Goal: Find specific page/section: Find specific page/section

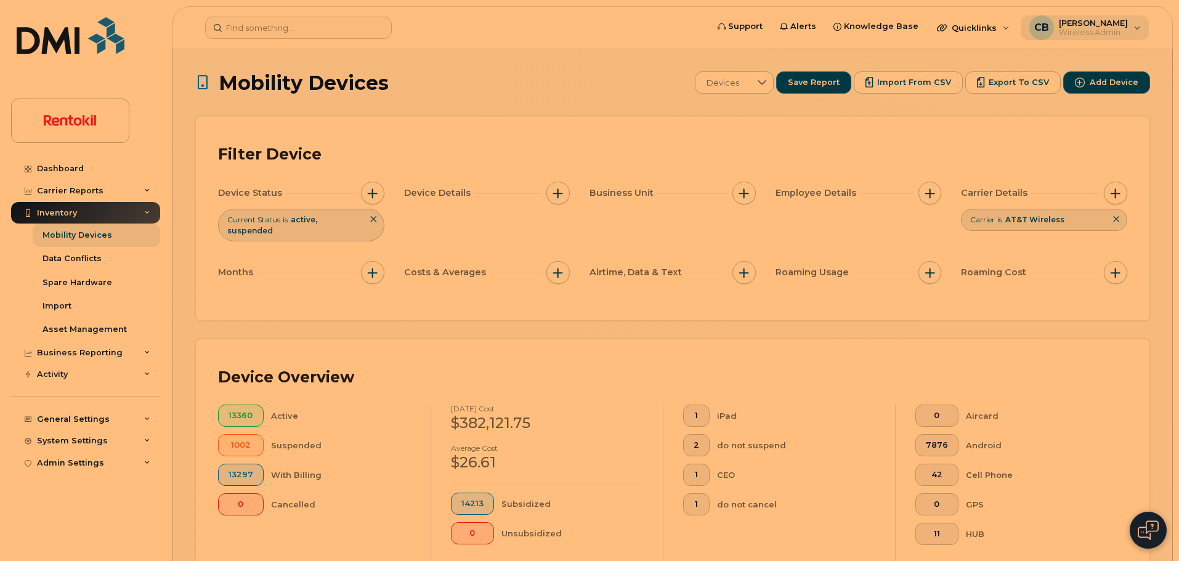
click at [1111, 29] on span "Wireless Admin" at bounding box center [1092, 33] width 69 height 10
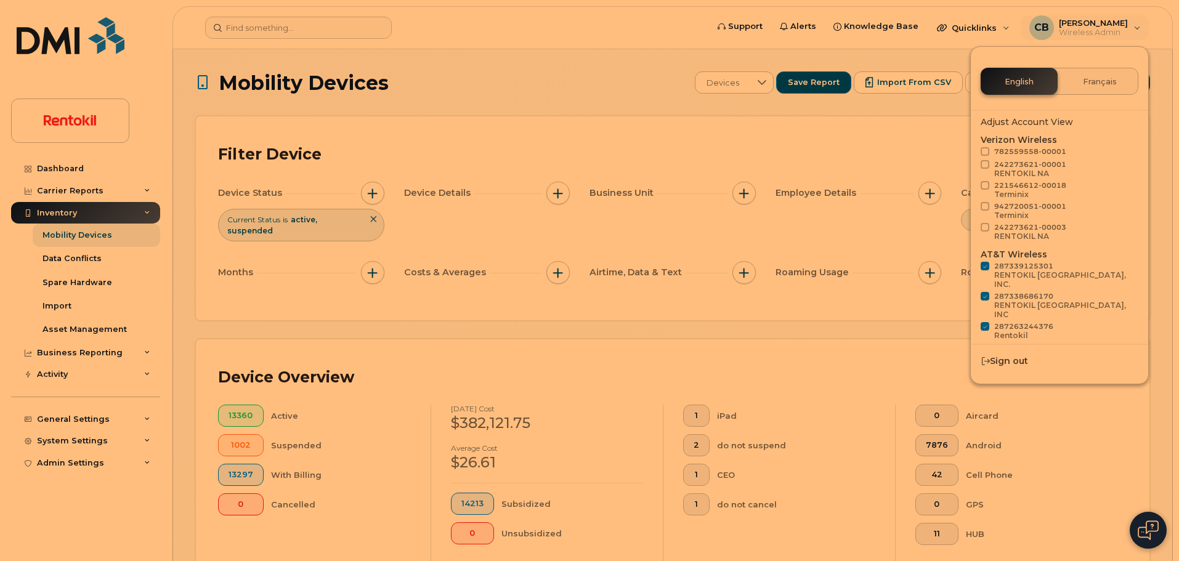
click at [987, 265] on span at bounding box center [984, 266] width 9 height 9
click at [972, 265] on input "287339125301 RENTOKIL NORTH AMERICA, INC." at bounding box center [969, 265] width 6 height 6
checkbox input "false"
click at [985, 292] on span at bounding box center [984, 296] width 9 height 9
click at [972, 292] on input "287338686170 RENTOKIL NORTH AMERICA, INC" at bounding box center [969, 295] width 6 height 6
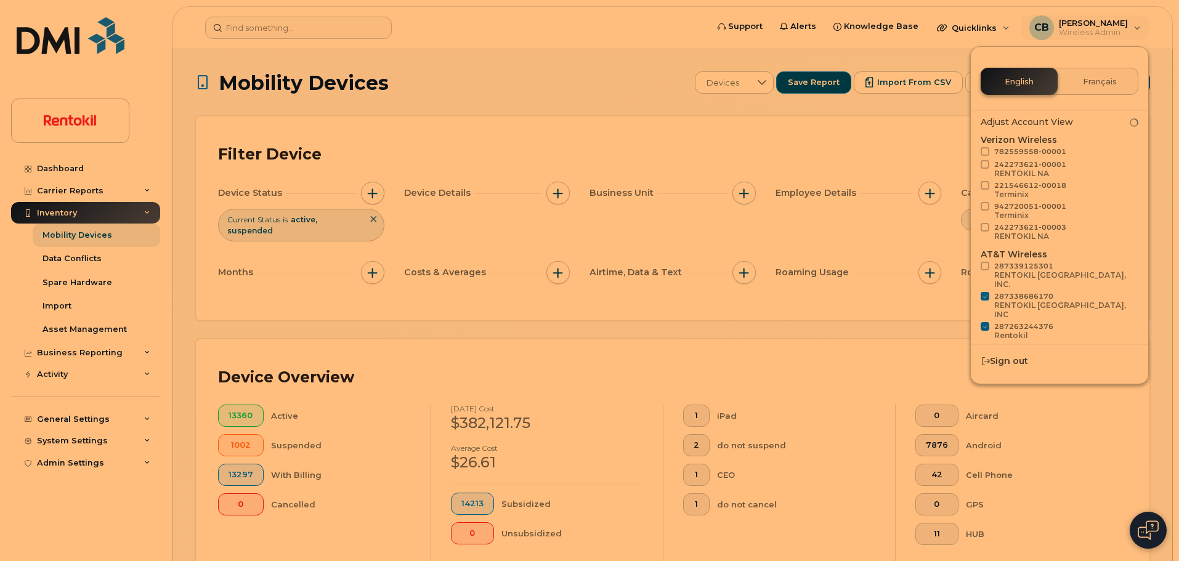
checkbox input "false"
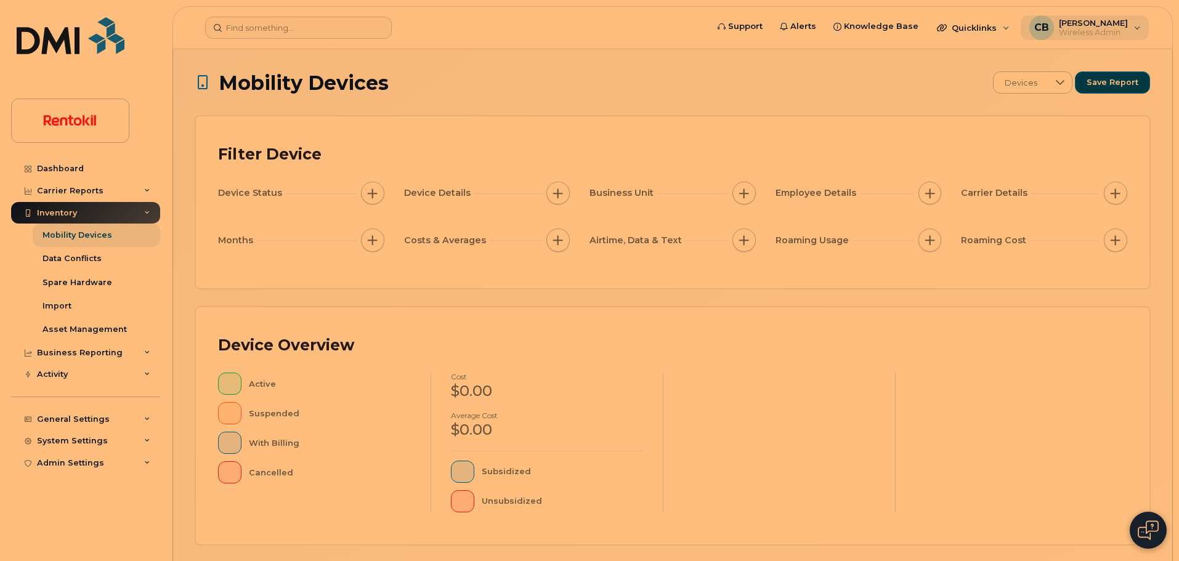
click at [1091, 30] on span "Wireless Admin" at bounding box center [1092, 33] width 69 height 10
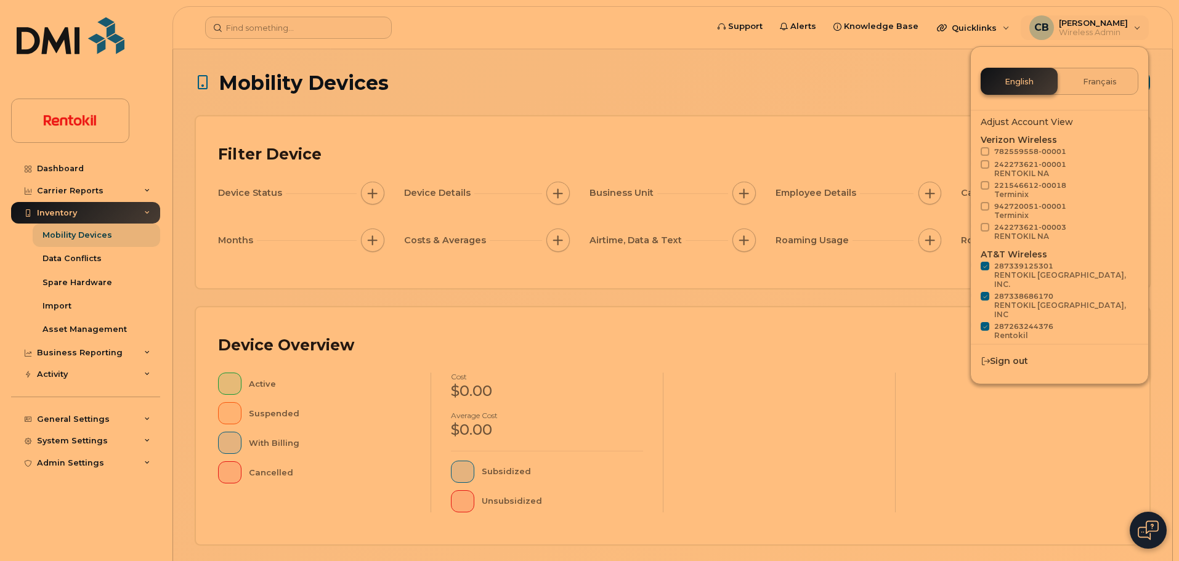
click at [983, 266] on span at bounding box center [984, 266] width 9 height 9
click at [972, 266] on input "287339125301 RENTOKIL NORTH AMERICA, INC." at bounding box center [969, 265] width 6 height 6
checkbox input "false"
click at [983, 292] on span at bounding box center [984, 296] width 9 height 9
click at [972, 292] on input "287338686170 RENTOKIL NORTH AMERICA, INC" at bounding box center [969, 295] width 6 height 6
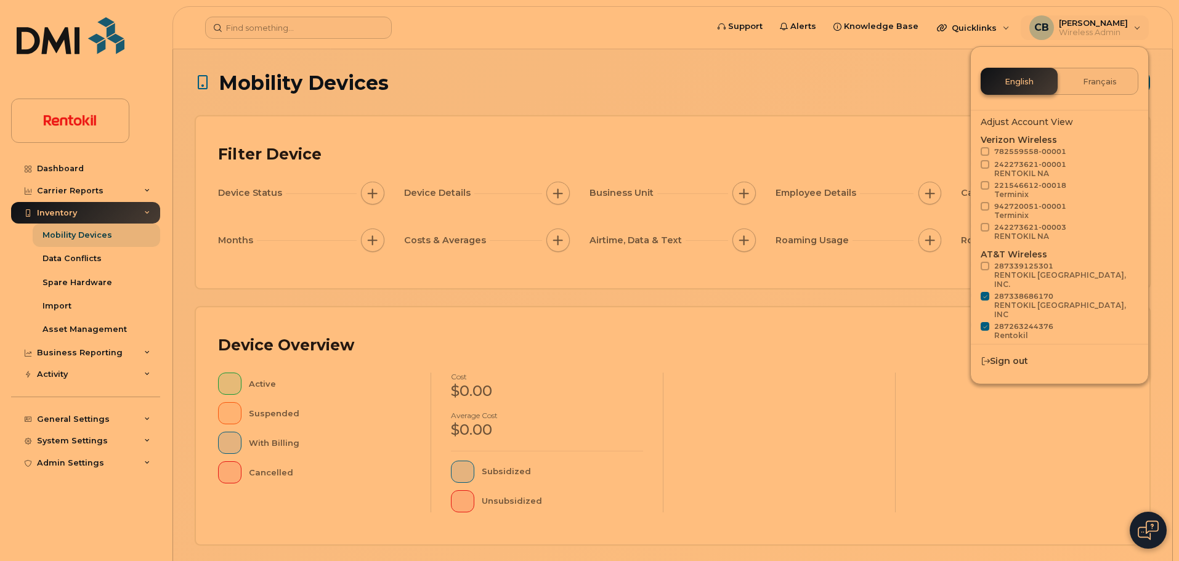
checkbox input "false"
click at [985, 322] on span at bounding box center [984, 326] width 9 height 9
click at [972, 322] on input "287263244376 Rentokil" at bounding box center [969, 325] width 6 height 6
checkbox input "false"
click at [983, 343] on span at bounding box center [984, 347] width 9 height 9
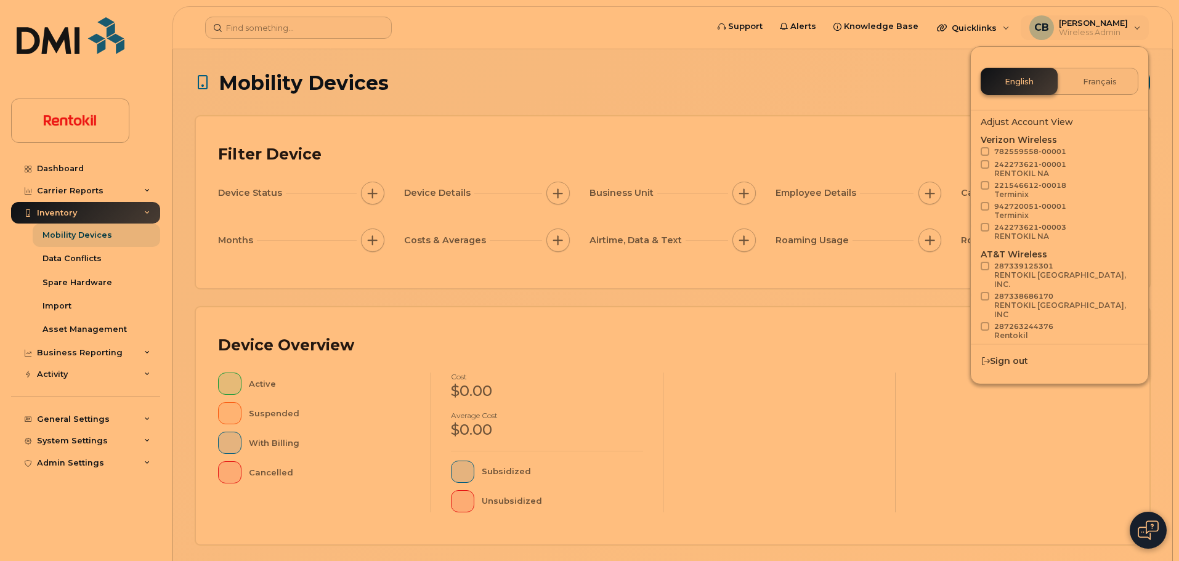
click at [972, 343] on input "287303781563 RENTOKIL" at bounding box center [969, 346] width 6 height 6
checkbox input "false"
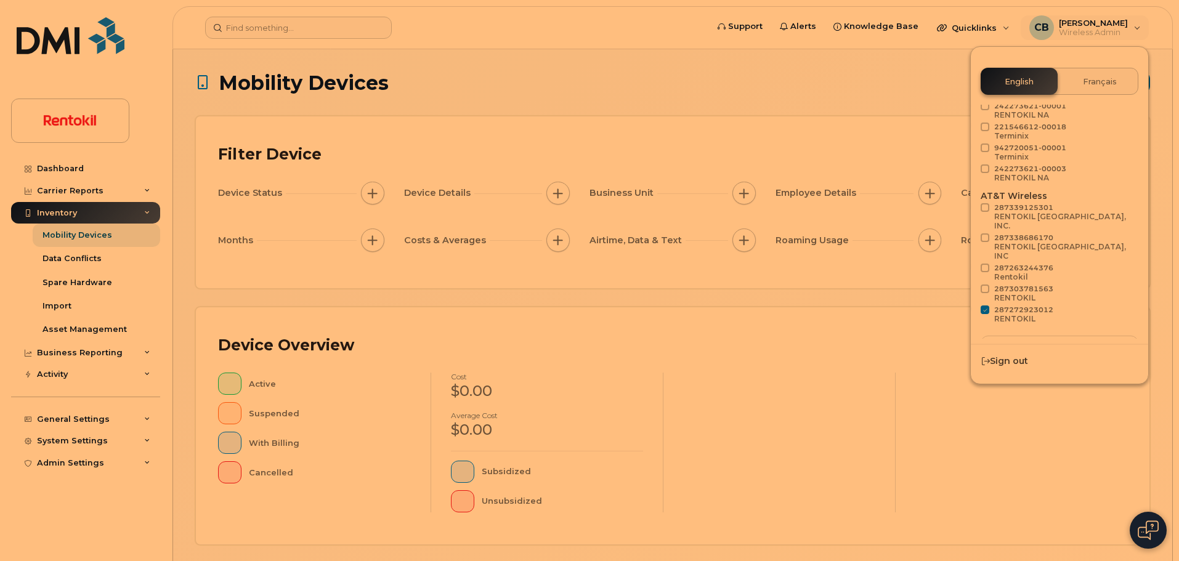
scroll to position [59, 0]
click at [986, 305] on label "287272923012 RENTOKIL" at bounding box center [1016, 315] width 73 height 20
click at [972, 305] on input "287272923012 RENTOKIL" at bounding box center [969, 308] width 6 height 6
checkbox input "false"
click at [1033, 335] on button "Load more" at bounding box center [1059, 346] width 158 height 22
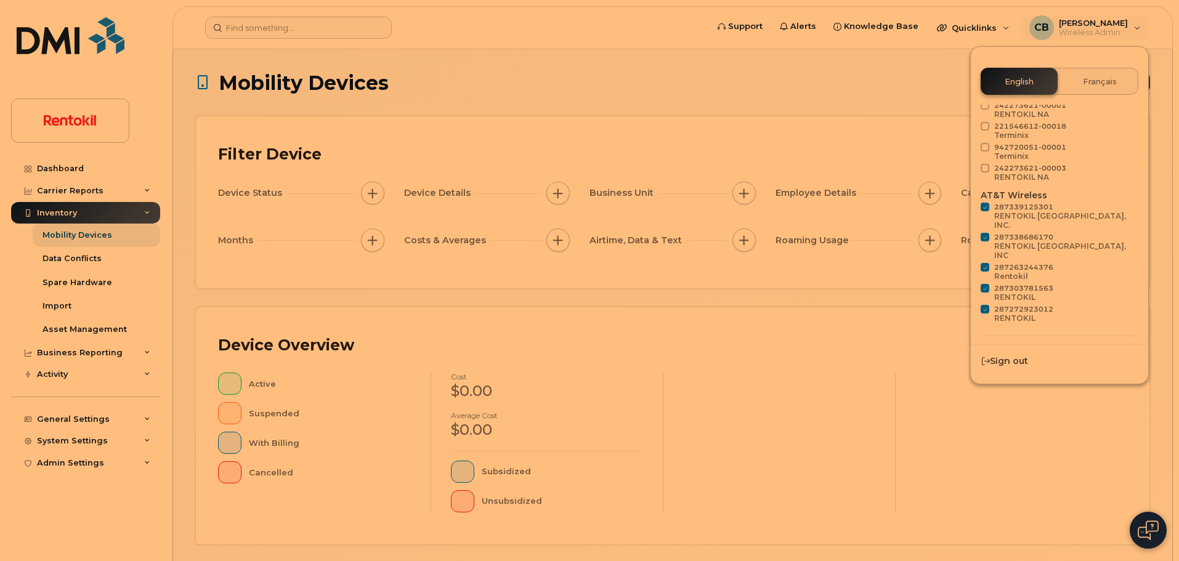
checkbox input "true"
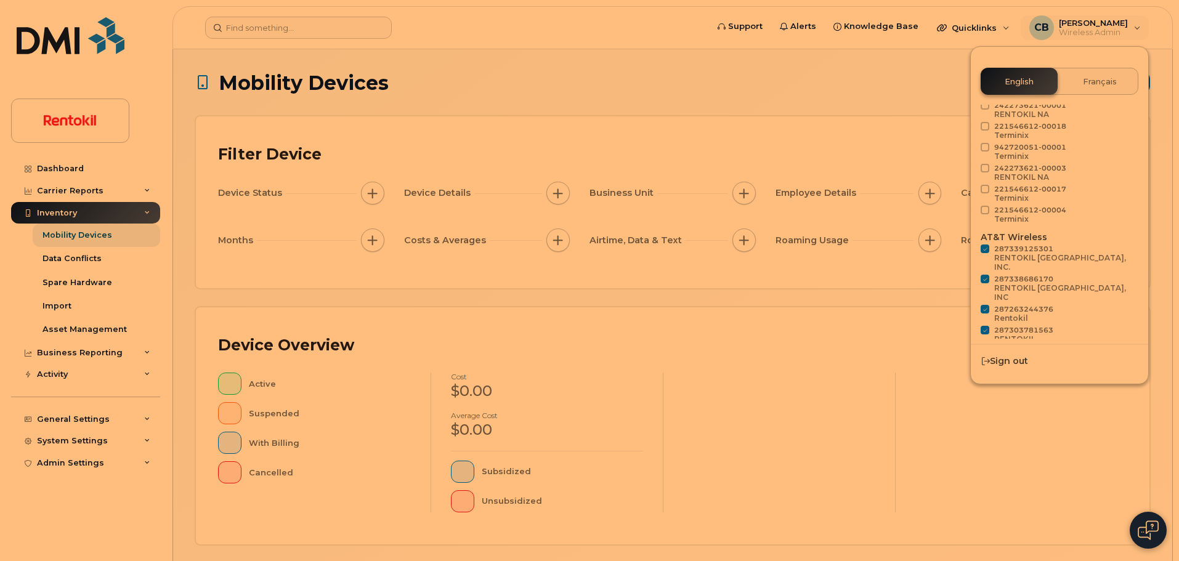
click at [985, 250] on span at bounding box center [984, 248] width 9 height 9
click at [972, 250] on input "287339125301 RENTOKIL NORTH AMERICA, INC." at bounding box center [969, 247] width 6 height 6
checkbox input "false"
click at [986, 275] on label "287338686170 RENTOKIL NORTH AMERICA, INC" at bounding box center [1057, 290] width 154 height 30
click at [972, 275] on input "287338686170 RENTOKIL NORTH AMERICA, INC" at bounding box center [969, 278] width 6 height 6
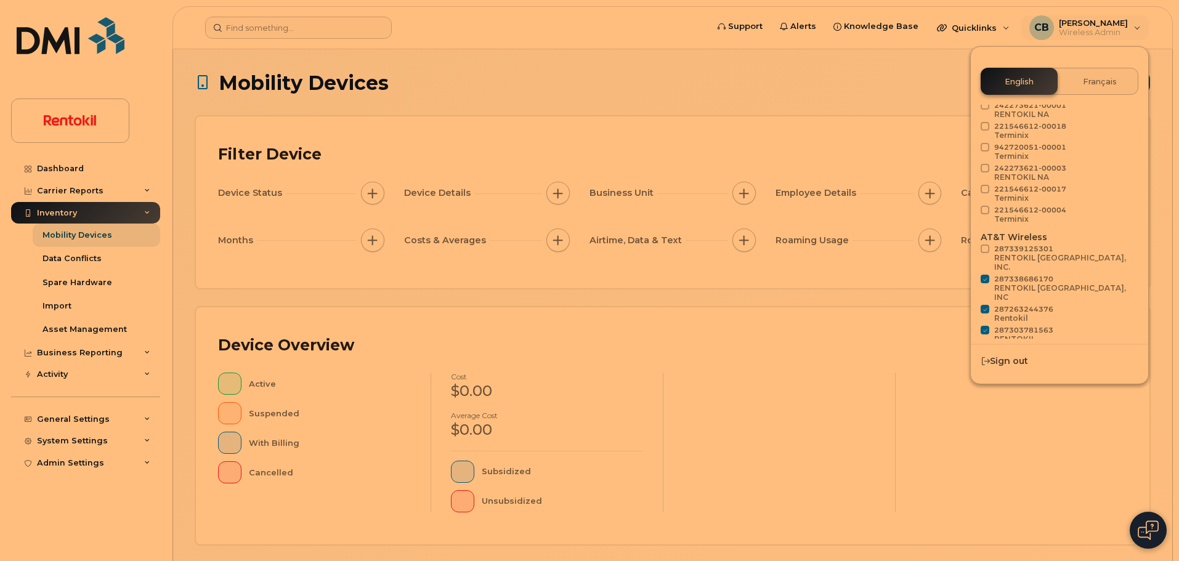
checkbox input "false"
click at [983, 305] on span at bounding box center [984, 309] width 9 height 9
click at [972, 305] on input "287263244376 Rentokil" at bounding box center [969, 308] width 6 height 6
checkbox input "false"
click at [983, 326] on label "287303781563 RENTOKIL" at bounding box center [1016, 336] width 73 height 20
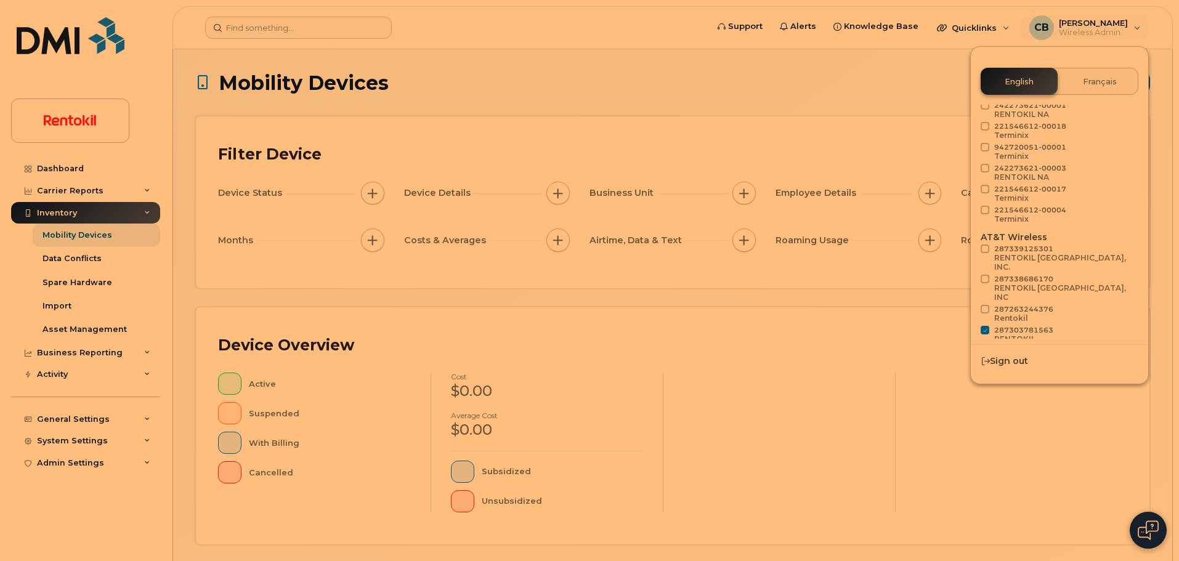
click at [972, 326] on input "287303781563 RENTOKIL" at bounding box center [969, 329] width 6 height 6
checkbox input "false"
click at [984, 347] on span at bounding box center [984, 351] width 9 height 9
click at [972, 347] on input "287272923012 RENTOKIL" at bounding box center [969, 350] width 6 height 6
checkbox input "false"
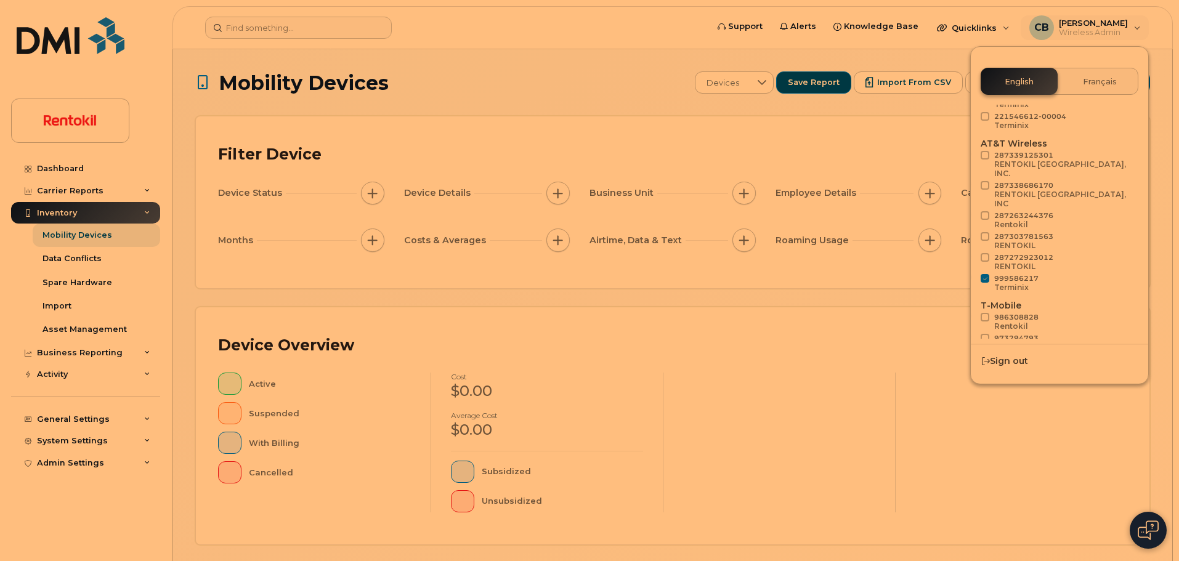
scroll to position [156, 0]
click at [986, 271] on span at bounding box center [984, 275] width 9 height 9
click at [972, 271] on input "999586217 Terminix" at bounding box center [969, 274] width 6 height 6
checkbox input "false"
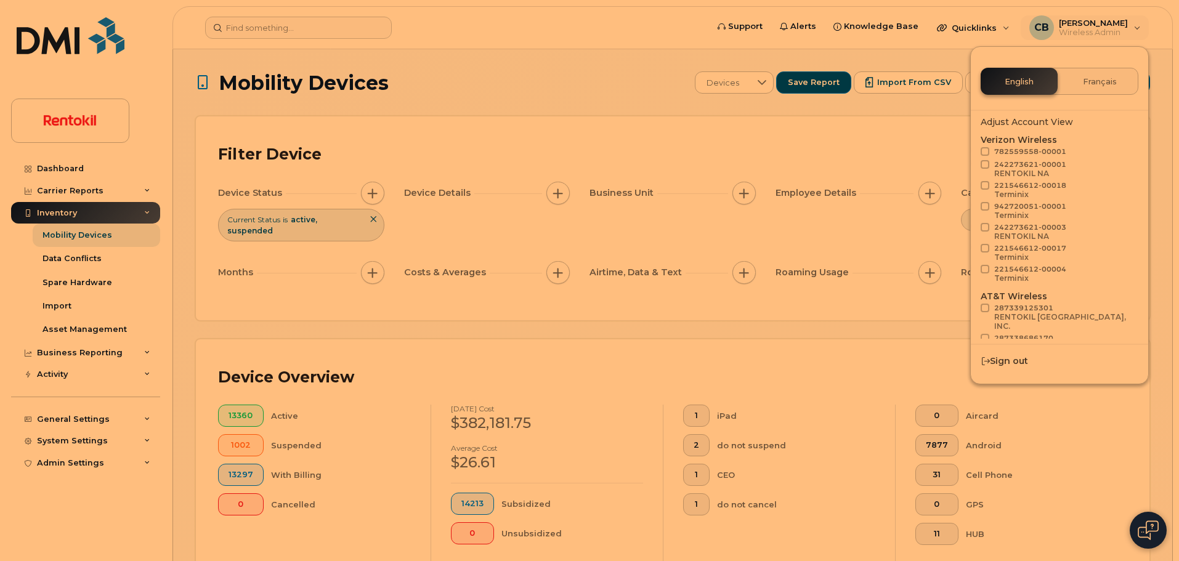
click at [919, 143] on div "Filter Device" at bounding box center [672, 155] width 909 height 32
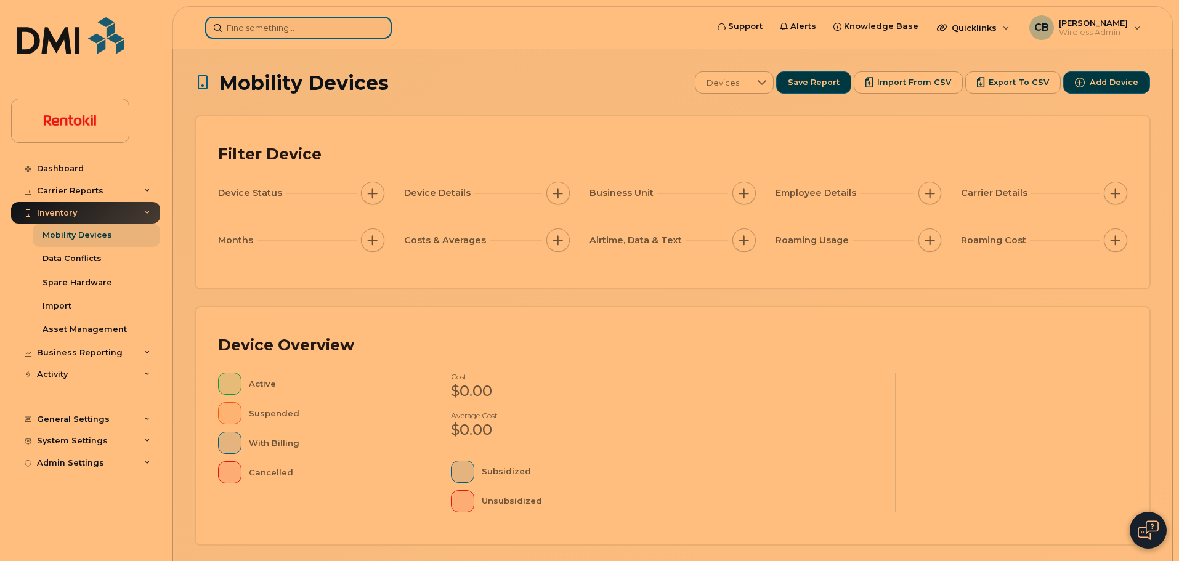
click at [241, 32] on input at bounding box center [298, 28] width 187 height 22
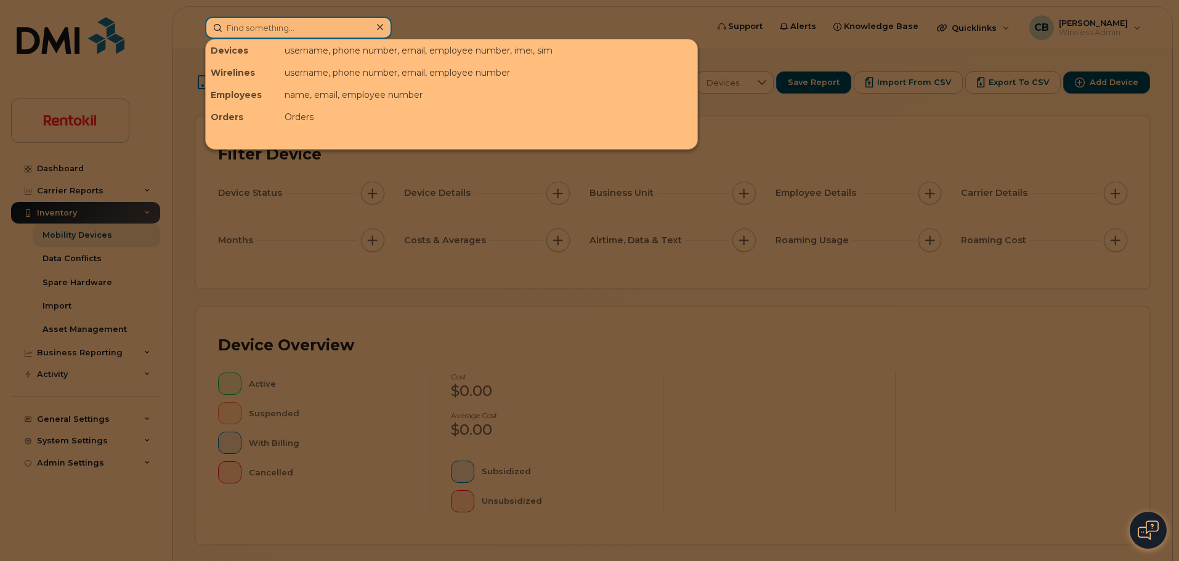
paste input "540.903.8838"
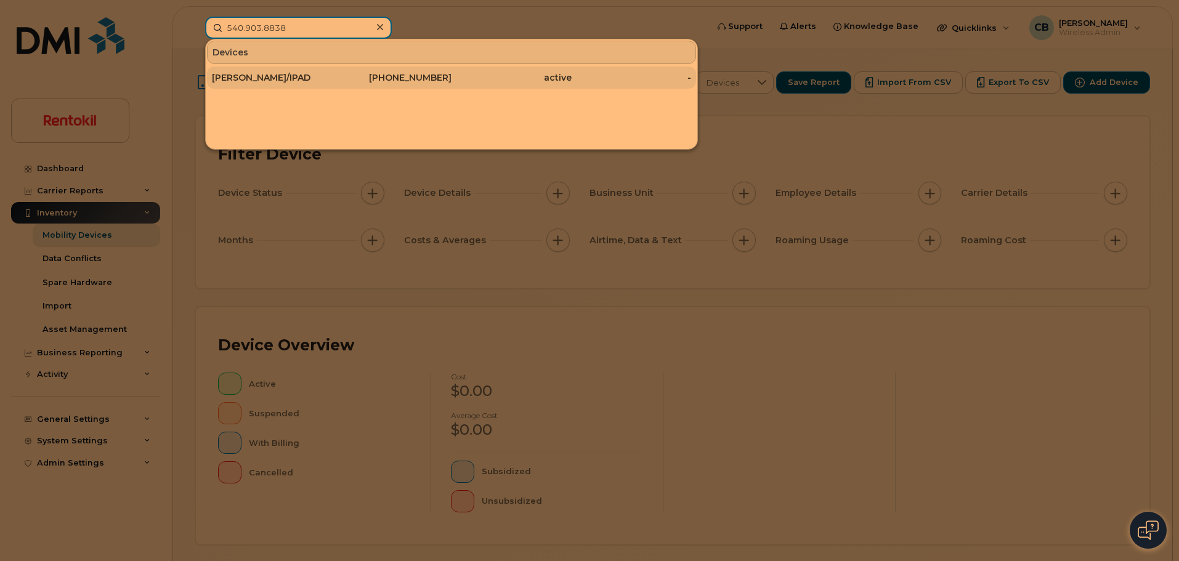
type input "540.903.8838"
click at [291, 78] on div "[PERSON_NAME]/IPAD" at bounding box center [272, 77] width 120 height 12
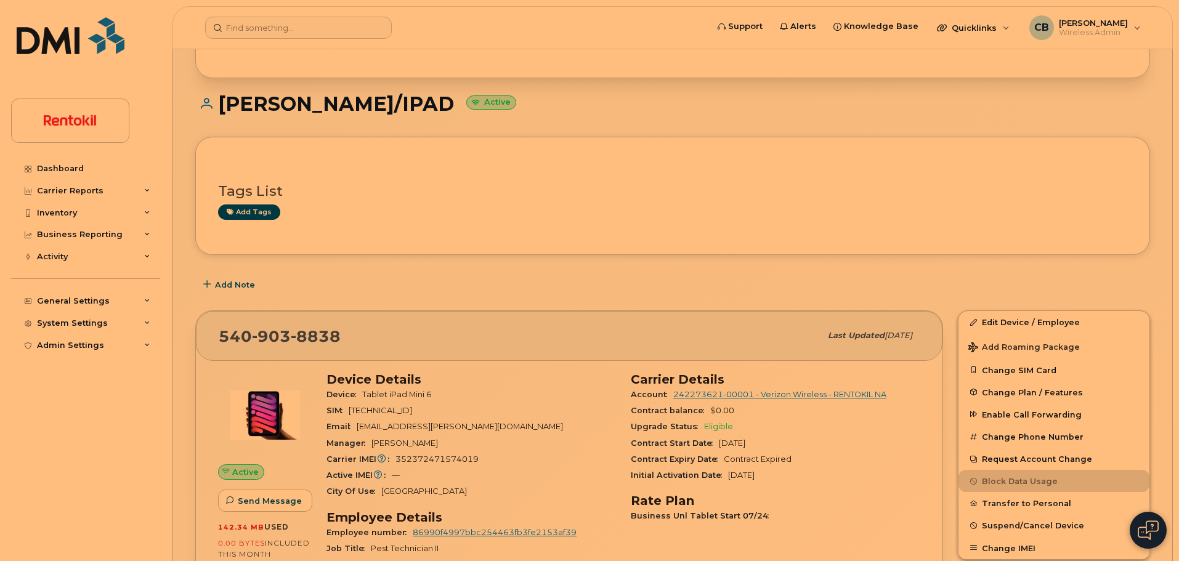
scroll to position [99, 0]
